Goal: Check status: Check status

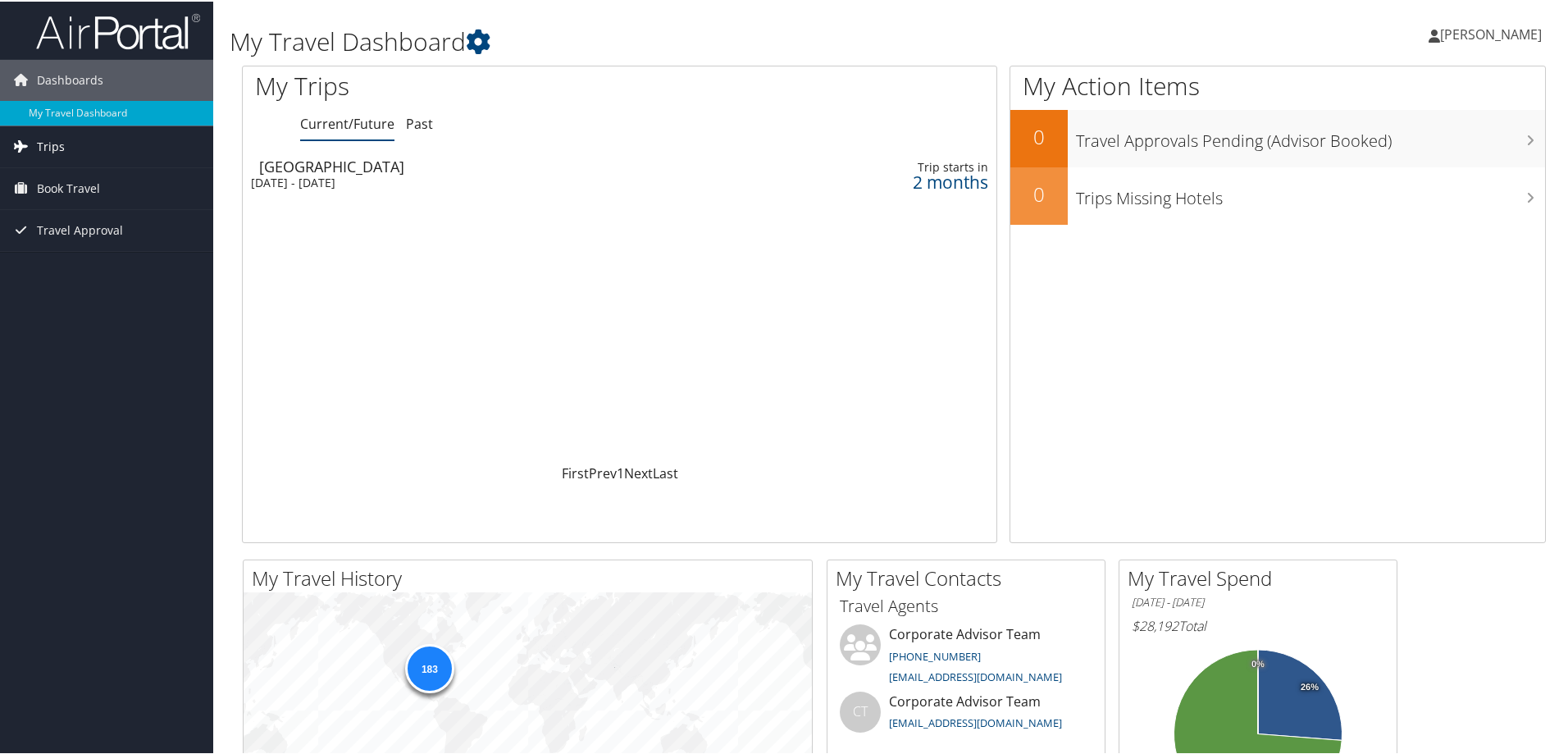
click at [63, 143] on link "Trips" at bounding box center [106, 145] width 213 height 41
click at [310, 181] on div "[DATE] - [DATE]" at bounding box center [485, 182] width 468 height 15
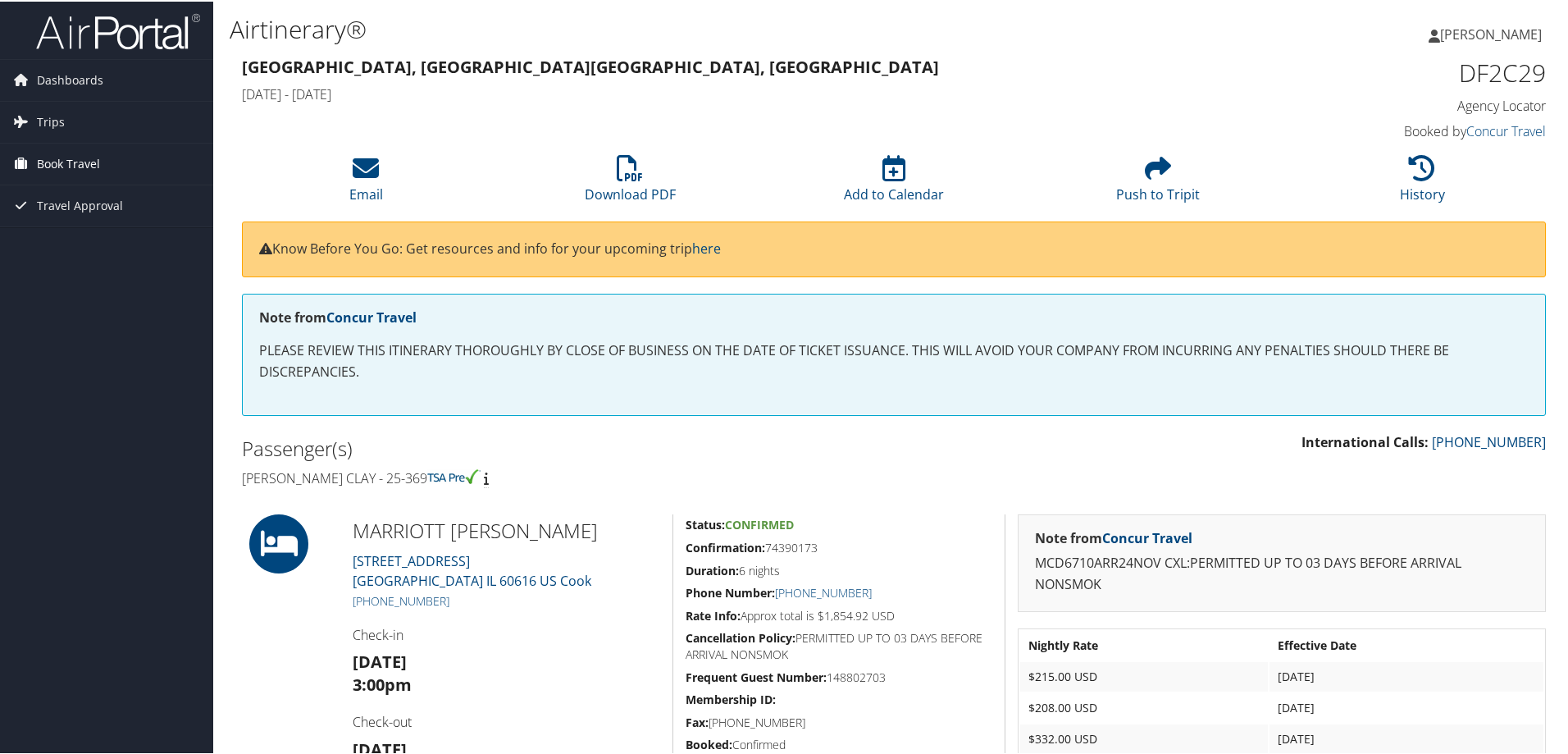
click at [66, 162] on span "Book Travel" at bounding box center [68, 162] width 63 height 41
click at [66, 244] on link "Book/Manage Online Trips" at bounding box center [106, 244] width 213 height 24
